Goal: Answer question/provide support: Share knowledge or assist other users

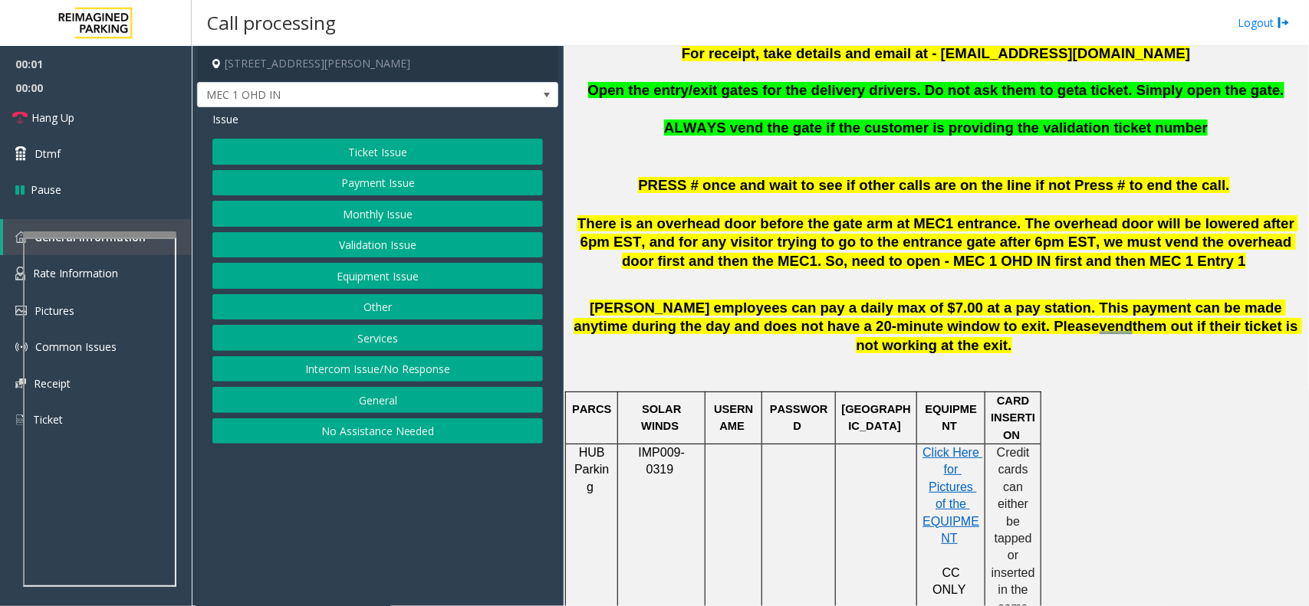
scroll to position [575, 0]
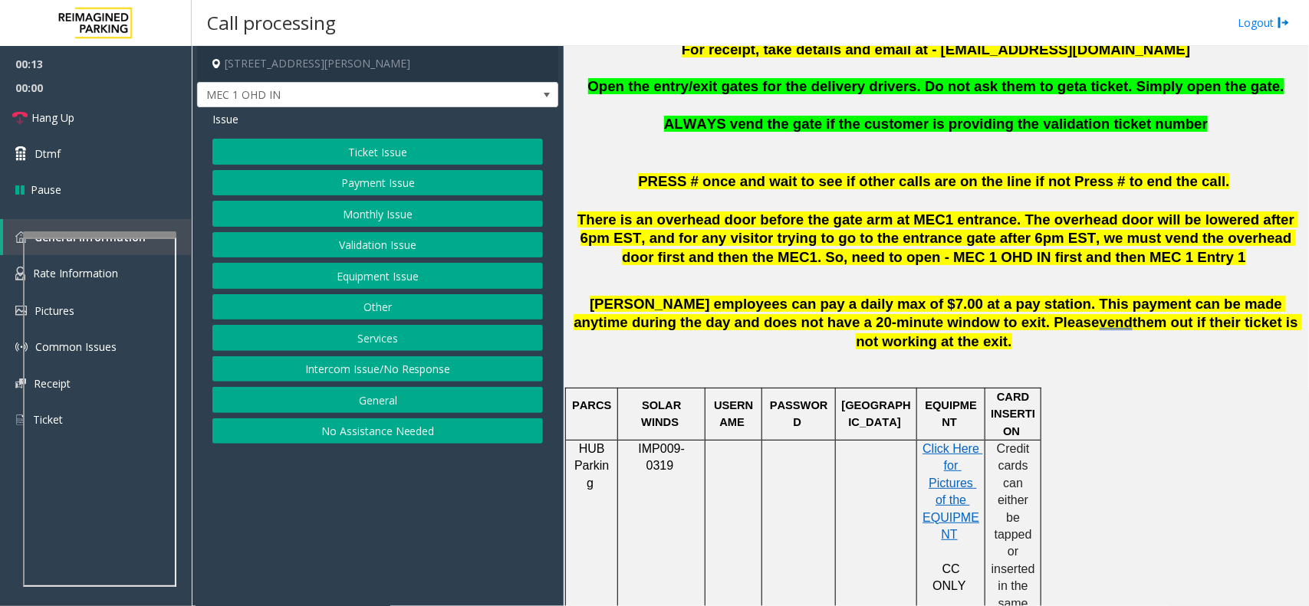
click at [400, 277] on button "Equipment Issue" at bounding box center [377, 276] width 330 height 26
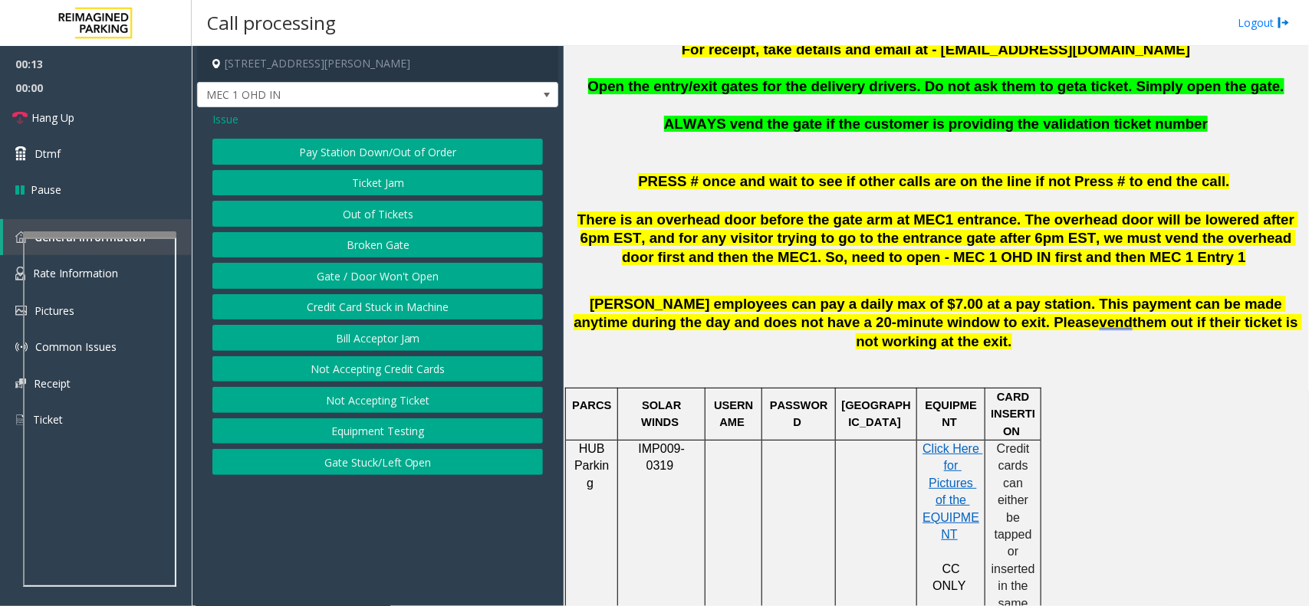
click at [400, 277] on button "Gate / Door Won't Open" at bounding box center [377, 276] width 330 height 26
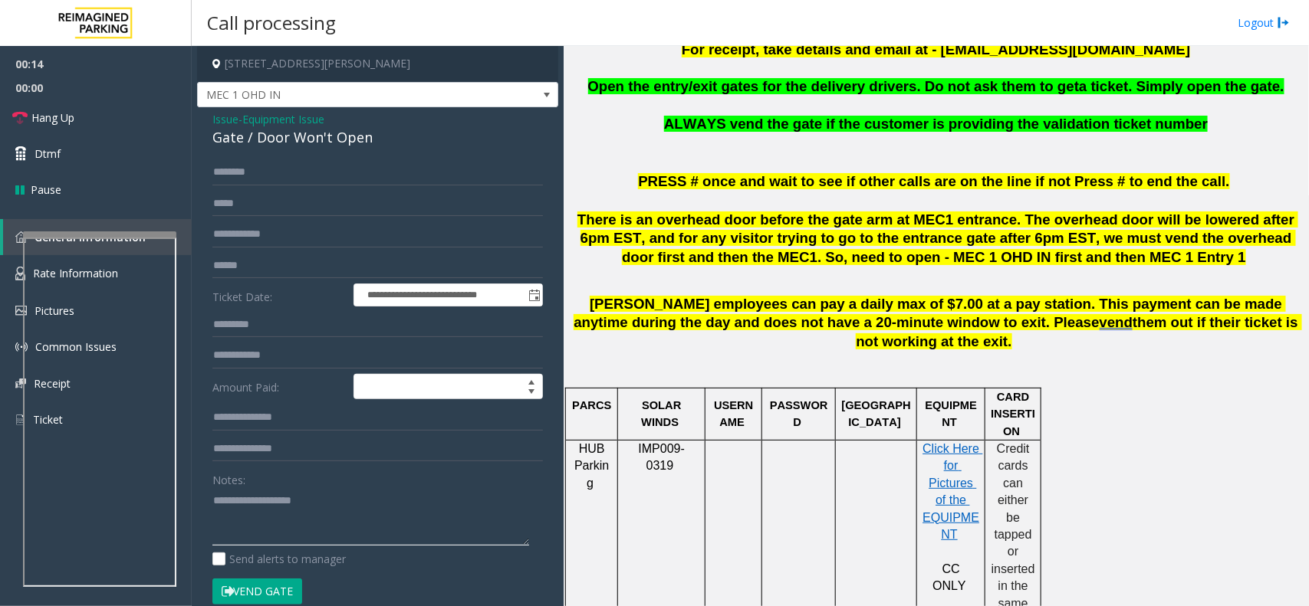
click at [314, 510] on textarea at bounding box center [370, 516] width 317 height 57
click at [338, 117] on div "Issue - Equipment Issue Gate / Door Won't Open" at bounding box center [377, 129] width 330 height 37
click at [340, 136] on div "Gate / Door Won't Open" at bounding box center [377, 137] width 330 height 21
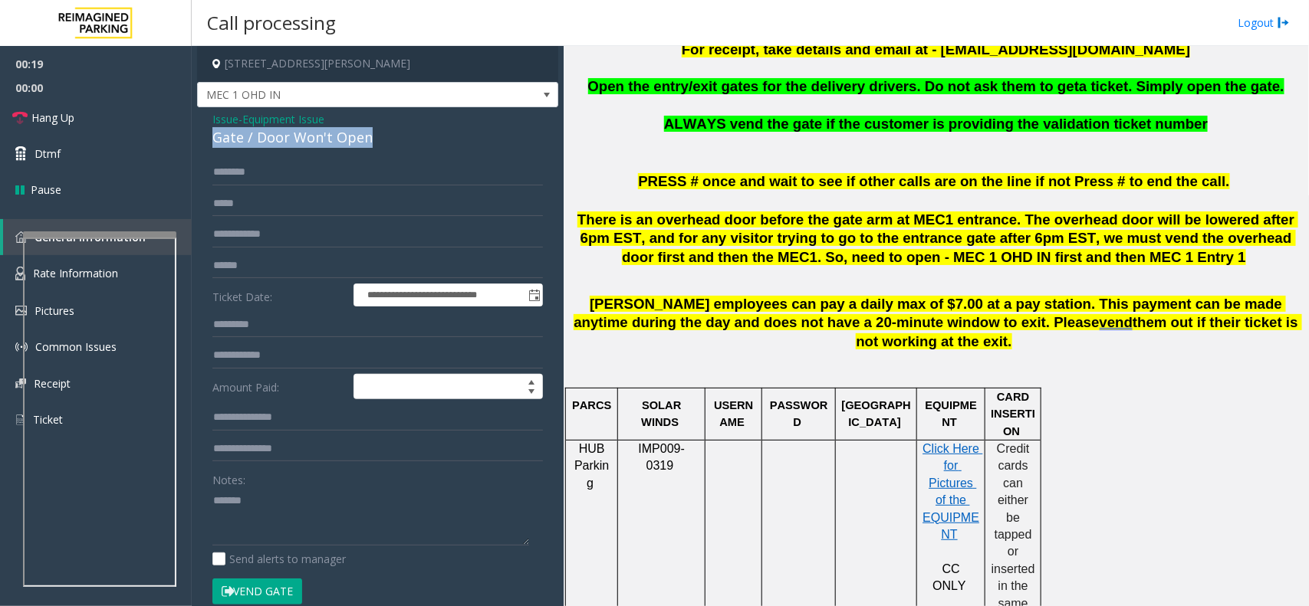
copy div "Gate / Door Won't Open"
click at [305, 512] on textarea at bounding box center [370, 516] width 317 height 57
paste textarea "**********"
click at [373, 501] on textarea at bounding box center [370, 516] width 317 height 57
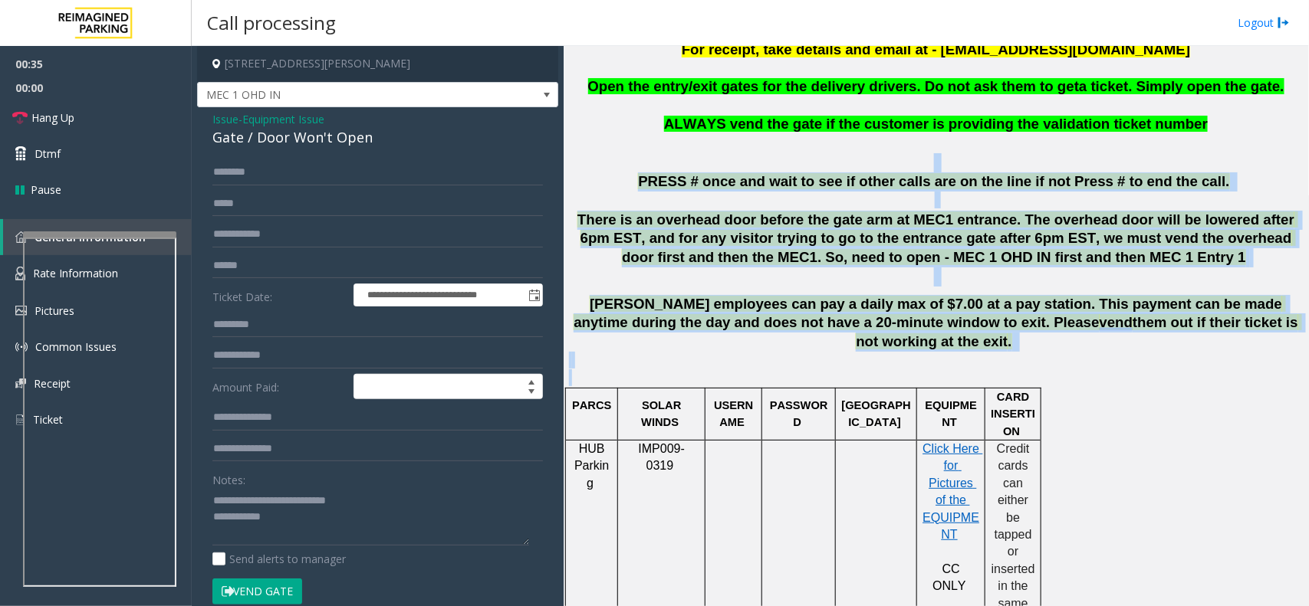
drag, startPoint x: 631, startPoint y: 170, endPoint x: 1174, endPoint y: 355, distance: 573.4
click at [1174, 355] on p at bounding box center [936, 369] width 734 height 34
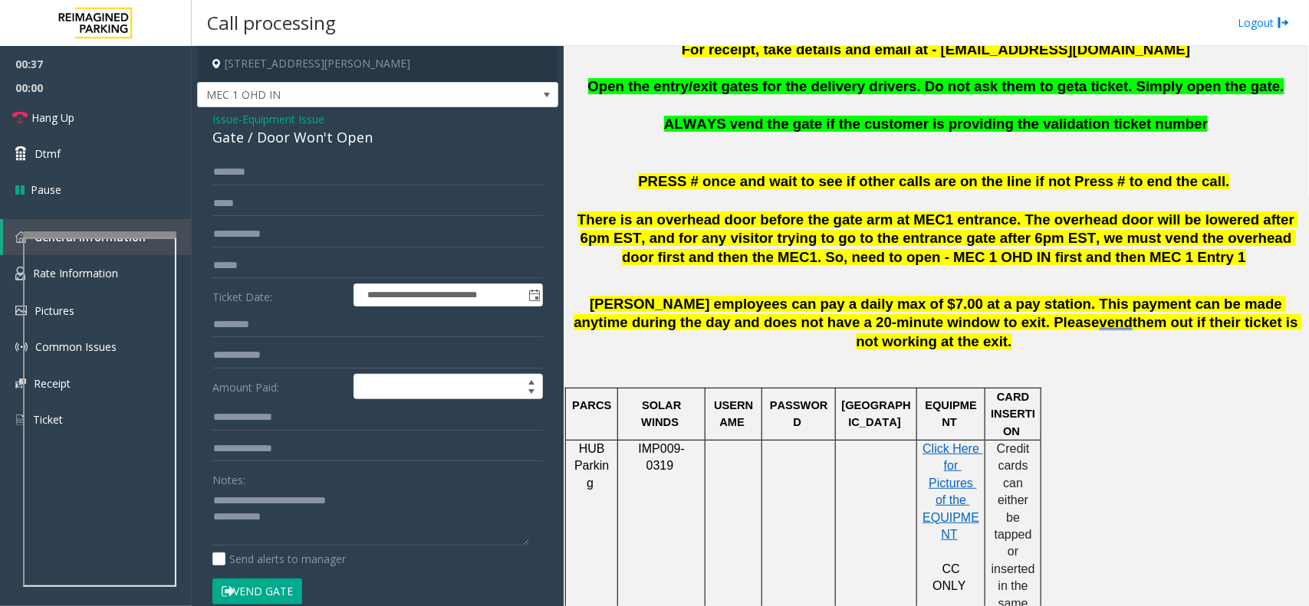
click at [261, 599] on button "Vend Gate" at bounding box center [257, 592] width 90 height 26
click at [293, 526] on textarea at bounding box center [370, 516] width 317 height 57
type textarea "**********"
click at [123, 123] on link "Hang Up" at bounding box center [96, 118] width 192 height 36
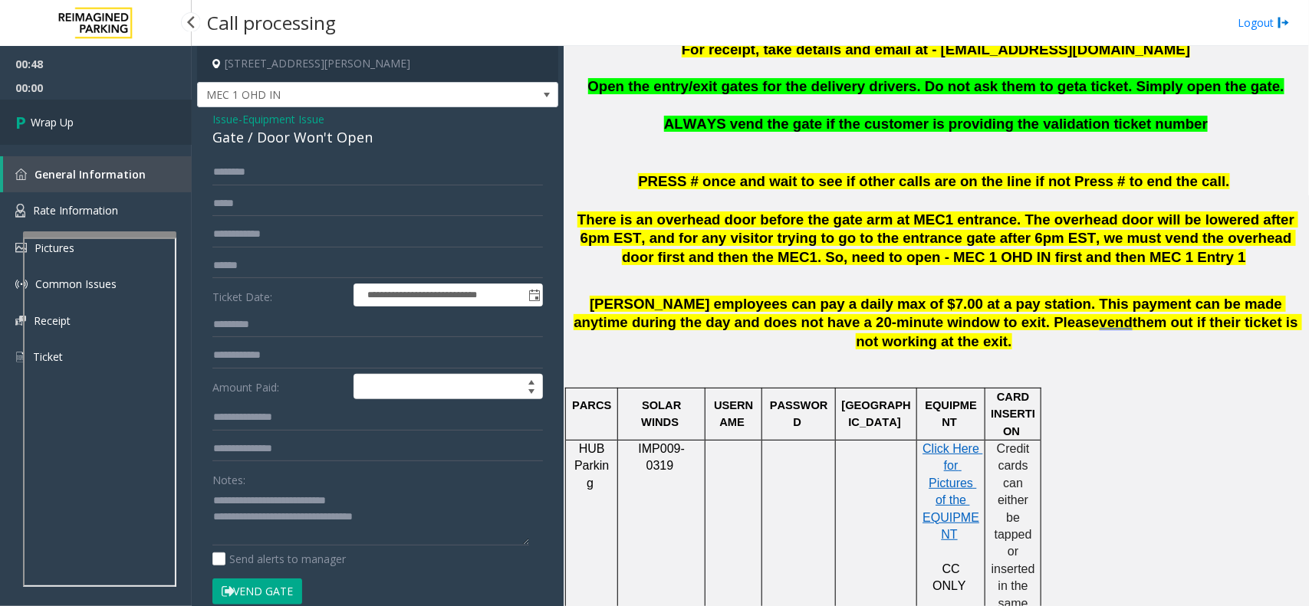
click at [123, 123] on link "Wrap Up" at bounding box center [96, 122] width 192 height 45
